Goal: Navigation & Orientation: Find specific page/section

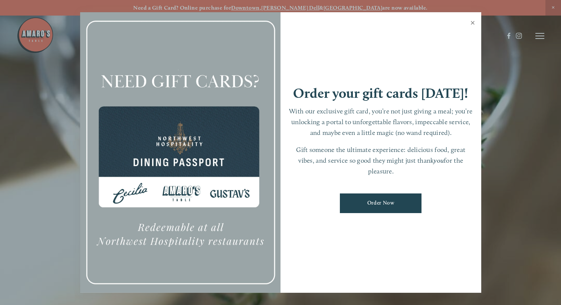
click at [471, 22] on link "Close" at bounding box center [473, 23] width 14 height 21
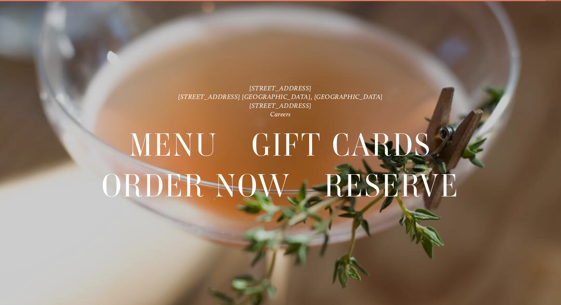
scroll to position [16, 0]
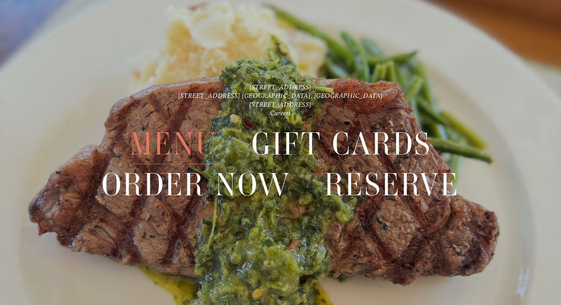
click at [183, 142] on span "Menu" at bounding box center [174, 144] width 88 height 40
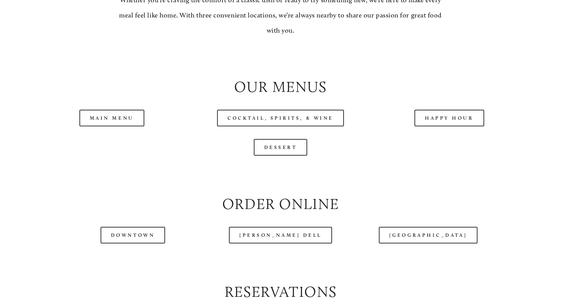
scroll to position [730, 0]
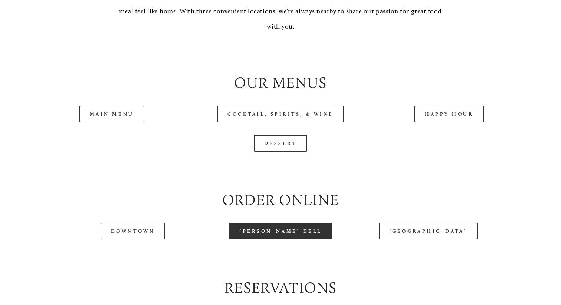
click at [282, 233] on link "[PERSON_NAME] Dell" at bounding box center [280, 231] width 103 height 17
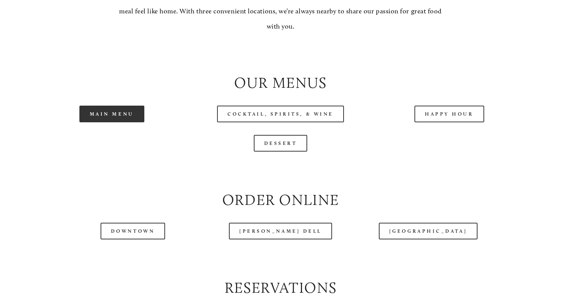
click at [123, 116] on link "Main Menu" at bounding box center [111, 114] width 65 height 17
